Goal: Transaction & Acquisition: Purchase product/service

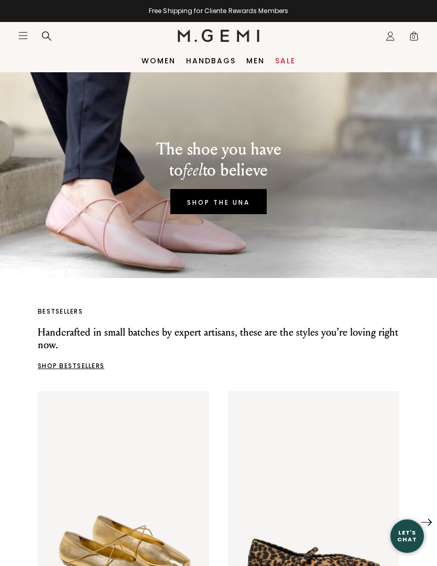
click at [12, 40] on header "Icons/20x20/hamburger@2x Women Shop All Shoes New Arrivals Bestsellers Essentia…" at bounding box center [218, 35] width 437 height 27
click at [148, 63] on link "Women" at bounding box center [158, 61] width 34 height 8
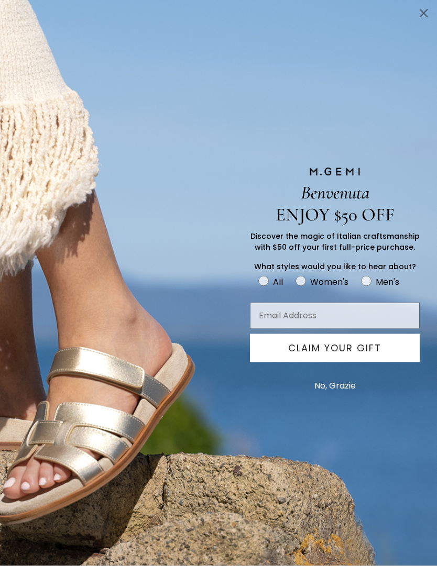
click at [332, 399] on button "No, Grazie" at bounding box center [335, 386] width 52 height 26
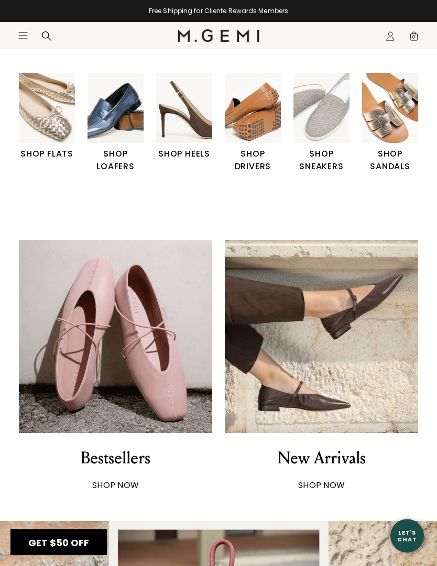
scroll to position [274, 0]
click at [182, 345] on img at bounding box center [115, 336] width 193 height 193
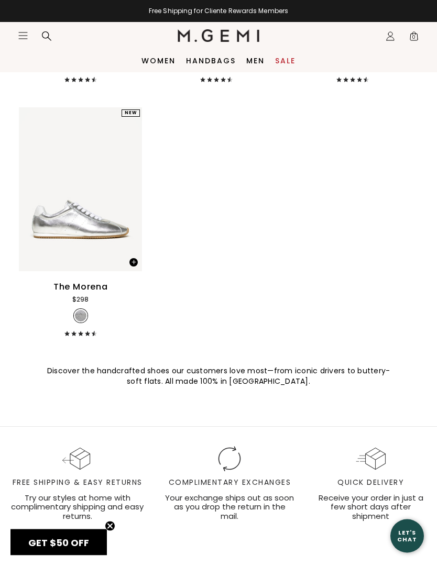
scroll to position [7026, 0]
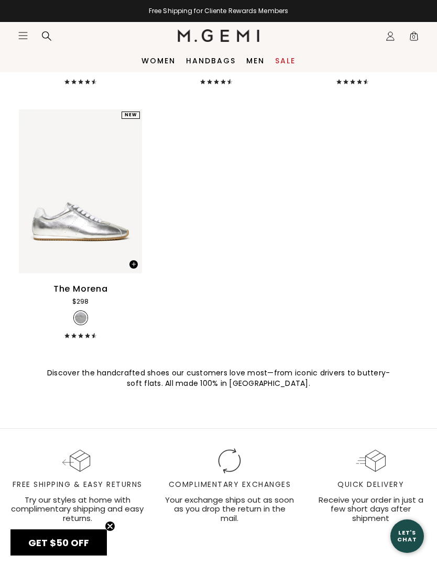
click at [147, 63] on link "Women" at bounding box center [158, 61] width 34 height 8
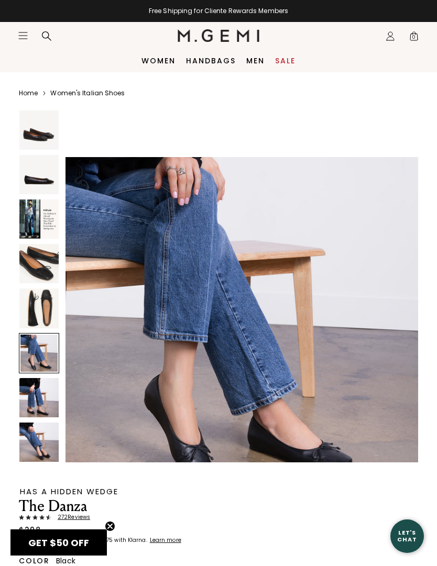
scroll to position [1743, 0]
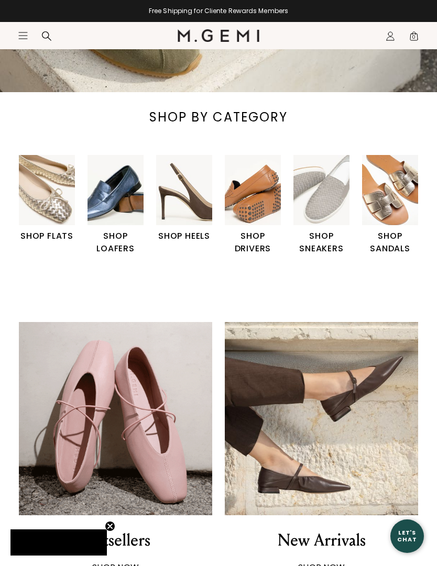
scroll to position [226, 0]
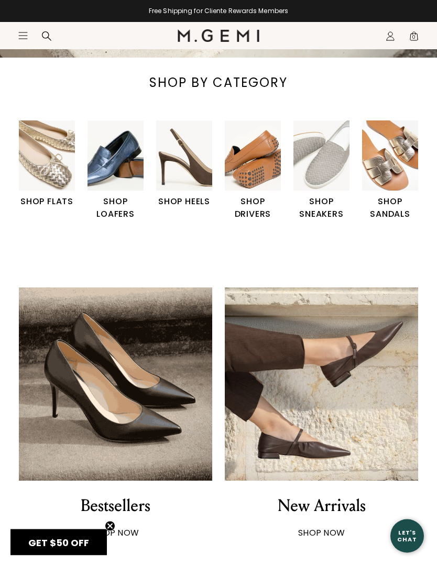
click at [61, 166] on img "1 / 6" at bounding box center [47, 156] width 56 height 70
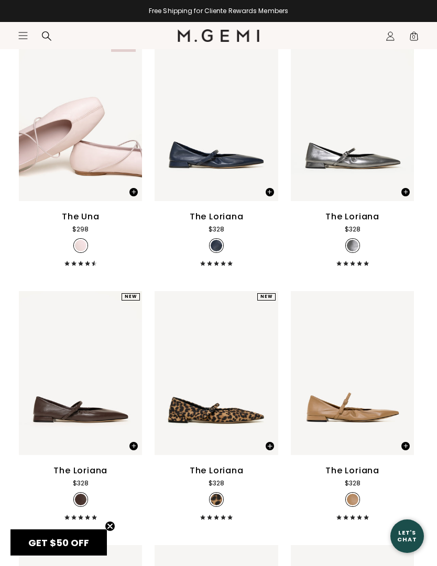
scroll to position [3445, 0]
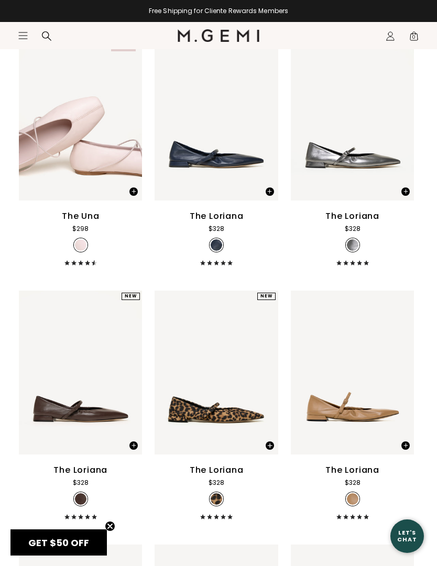
click at [269, 190] on span at bounding box center [264, 187] width 28 height 27
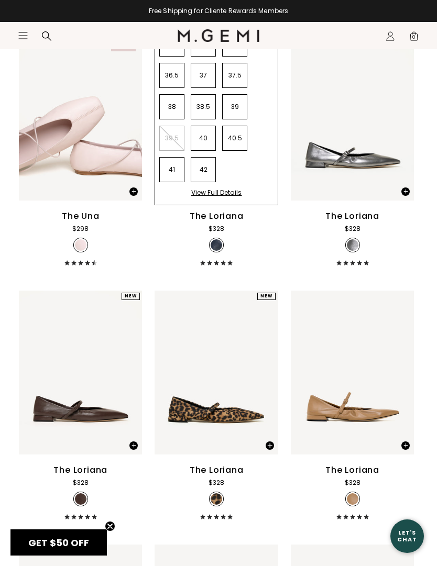
click at [276, 249] on div "The Loriana $328 + 3" at bounding box center [215, 237] width 123 height 55
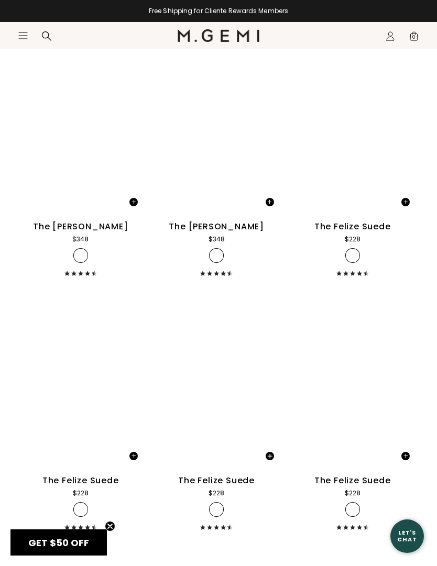
scroll to position [4960, 0]
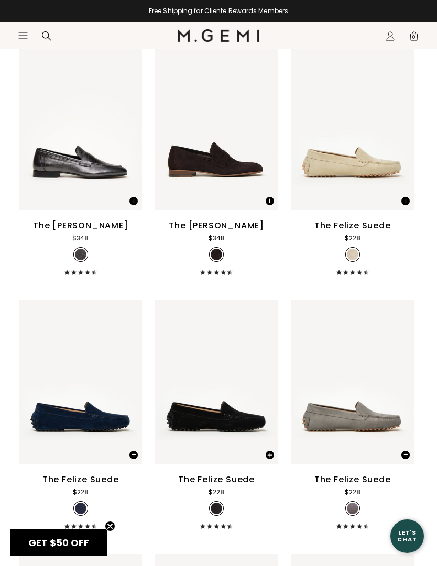
click at [72, 127] on img at bounding box center [80, 128] width 123 height 164
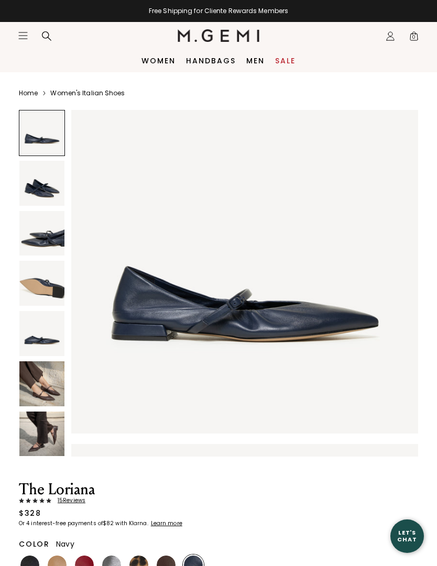
click at [38, 383] on img at bounding box center [41, 383] width 45 height 45
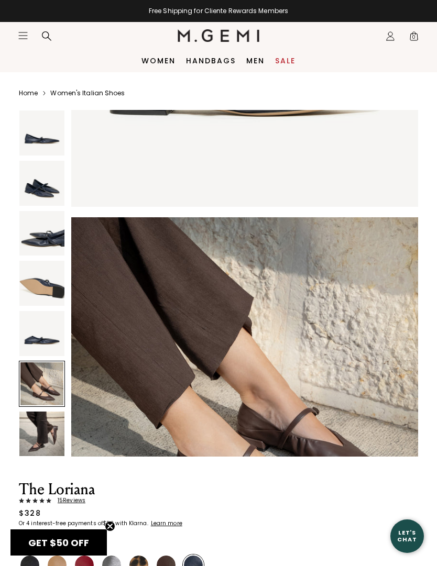
scroll to position [1677, 0]
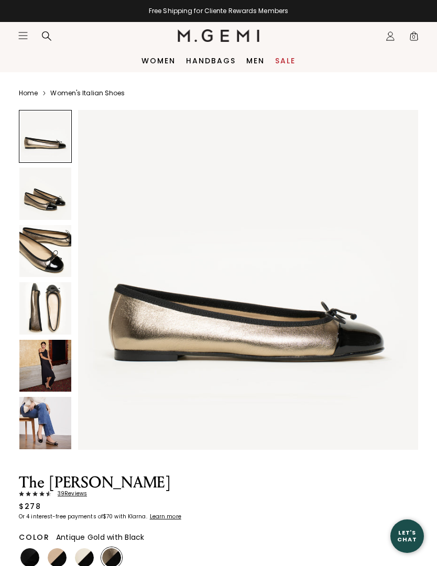
click at [55, 315] on img at bounding box center [45, 308] width 52 height 52
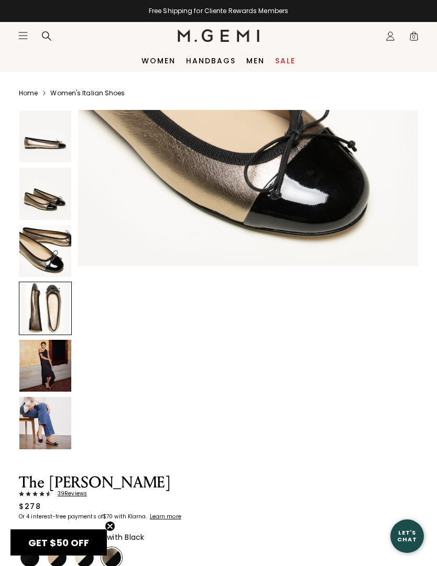
scroll to position [1050, 0]
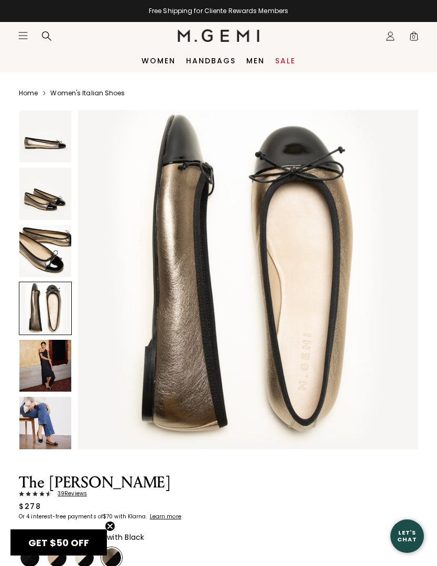
click at [47, 391] on img at bounding box center [45, 366] width 52 height 52
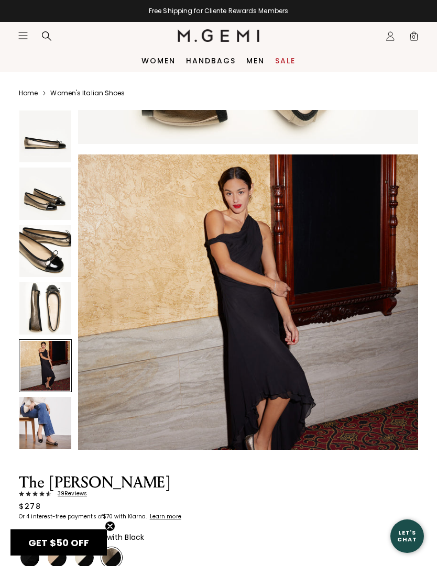
scroll to position [1400, 0]
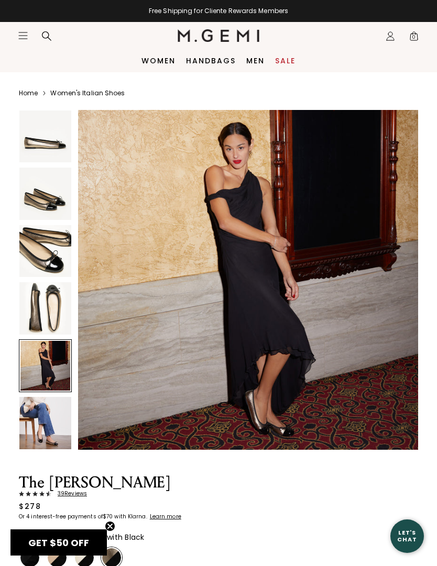
click at [52, 424] on img at bounding box center [45, 423] width 52 height 52
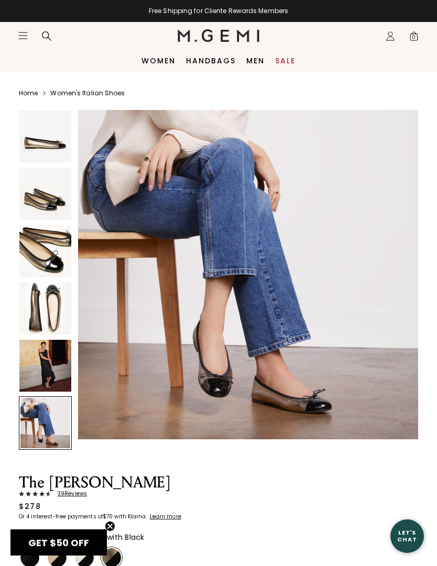
scroll to position [1760, 0]
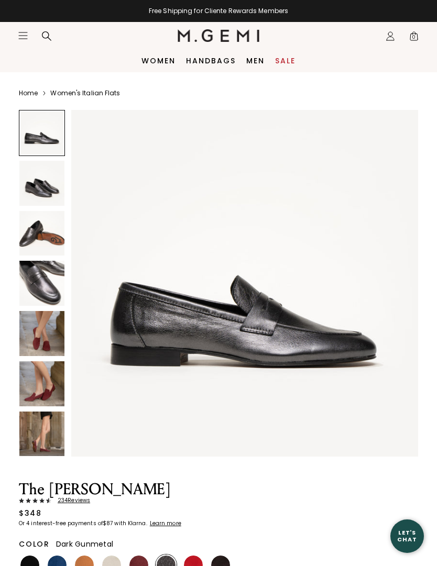
click at [52, 343] on img at bounding box center [41, 333] width 45 height 45
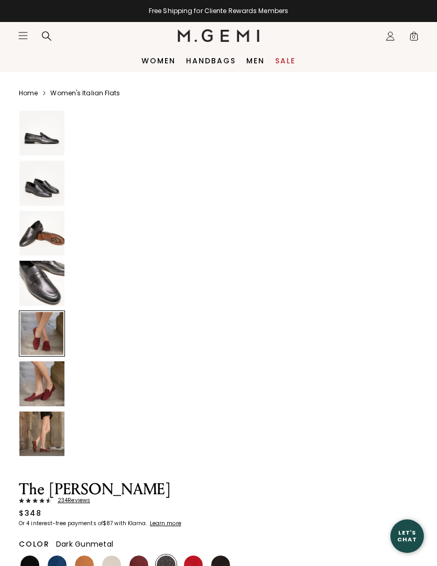
scroll to position [1428, 0]
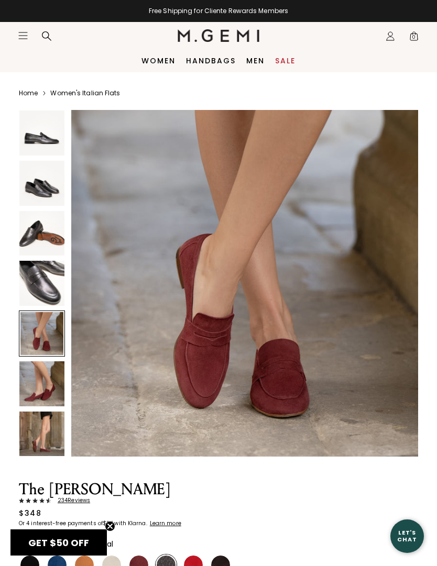
click at [41, 392] on img at bounding box center [41, 383] width 45 height 45
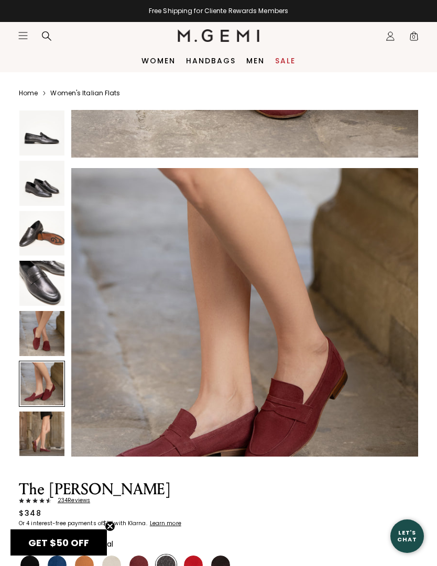
scroll to position [1785, 0]
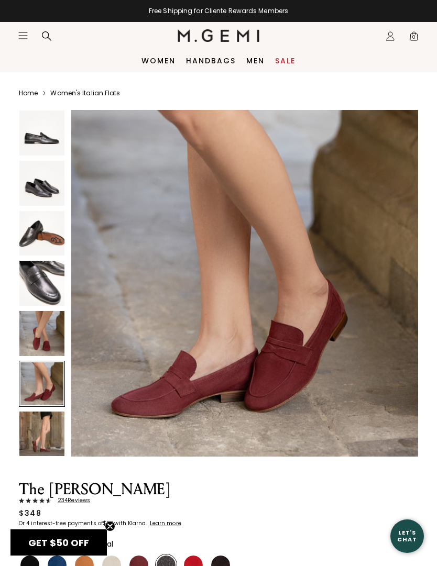
click at [28, 439] on img at bounding box center [41, 433] width 45 height 45
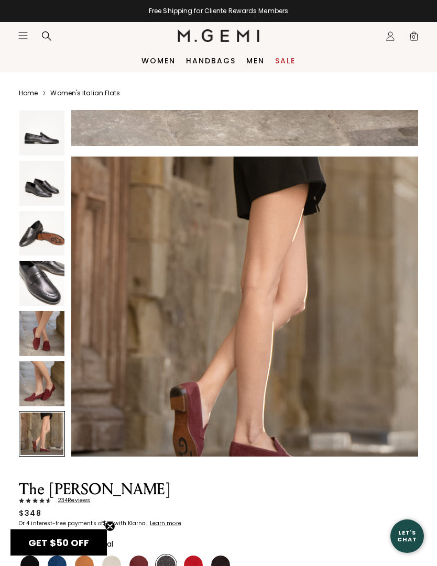
scroll to position [2087, 0]
